Goal: Transaction & Acquisition: Purchase product/service

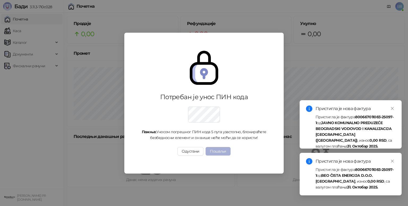
click at [218, 147] on button "Пошаљи" at bounding box center [217, 151] width 25 height 8
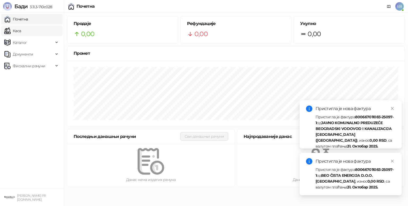
click at [16, 31] on link "Каса" at bounding box center [12, 30] width 17 height 11
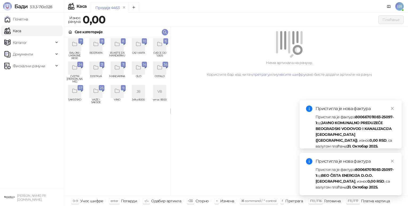
click at [159, 50] on div "grid" at bounding box center [159, 44] width 13 height 13
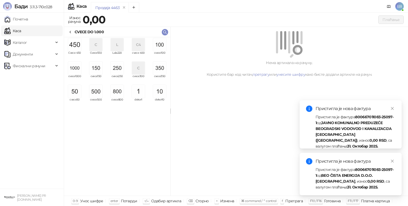
click at [71, 73] on img "grid" at bounding box center [74, 68] width 13 height 13
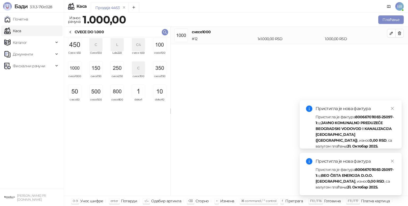
click at [71, 73] on img "grid" at bounding box center [74, 68] width 13 height 13
click at [389, 18] on button "Плаћање" at bounding box center [390, 19] width 25 height 8
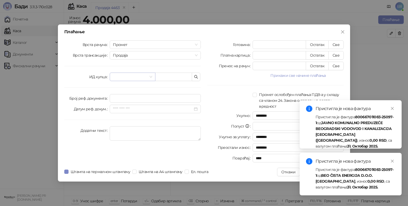
click at [115, 77] on input "search" at bounding box center [130, 77] width 34 height 8
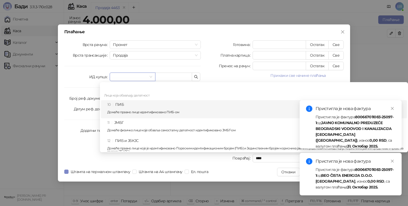
click at [133, 109] on div "10 ПИБ Домаће правно лице идентификовано ПИБ-ом" at bounding box center [255, 108] width 296 height 15
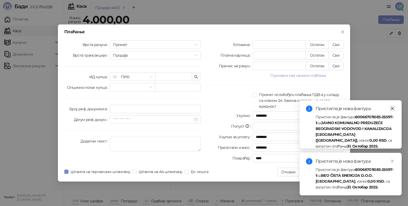
click at [391, 109] on icon "close" at bounding box center [392, 108] width 4 height 4
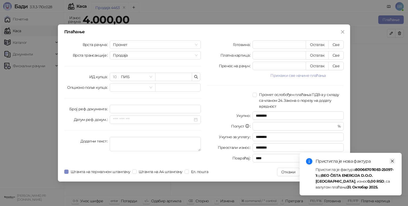
click at [393, 159] on icon "close" at bounding box center [392, 161] width 4 height 4
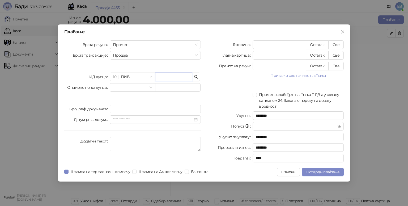
click at [178, 75] on input "text" at bounding box center [173, 76] width 37 height 8
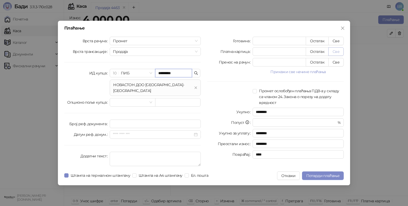
type input "*********"
click at [335, 51] on button "Све" at bounding box center [335, 51] width 15 height 8
type input "****"
click at [324, 173] on span "Потврди плаћање" at bounding box center [322, 175] width 33 height 5
